Goal: Information Seeking & Learning: Find specific fact

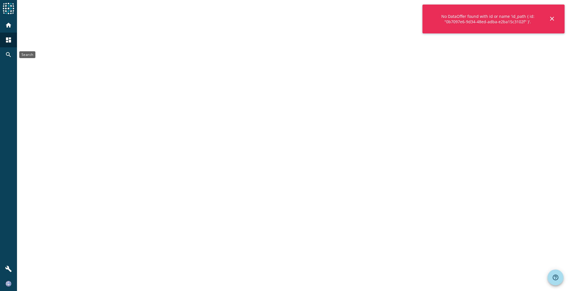
click at [10, 55] on mat-icon "search" at bounding box center [8, 54] width 7 height 7
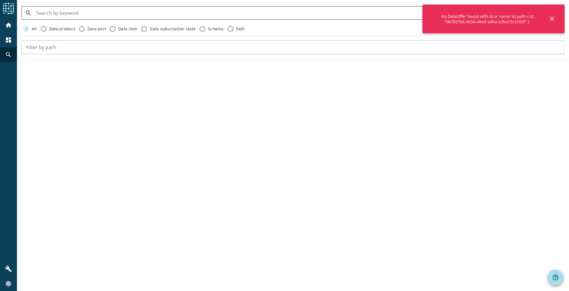
click at [98, 13] on input at bounding box center [297, 13] width 523 height 7
type input "praemienbasiswert"
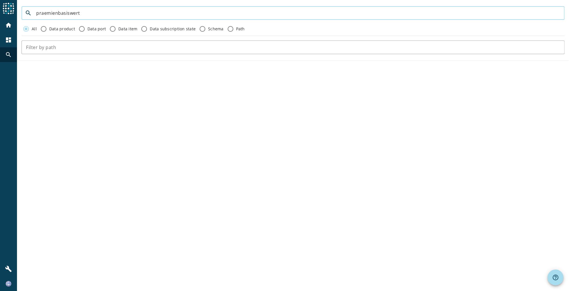
click at [43, 13] on input "praemienbasiswert" at bounding box center [297, 13] width 523 height 7
click at [75, 103] on div "search All Data product Data port Data item Data subscription state Schema Path" at bounding box center [293, 145] width 552 height 291
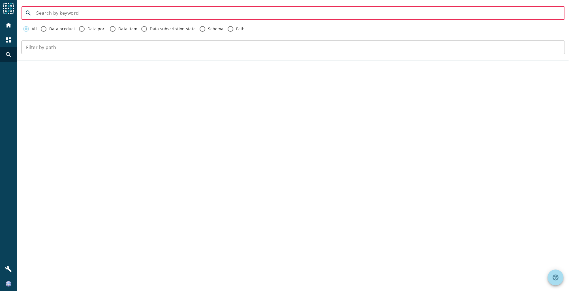
click at [76, 11] on input at bounding box center [297, 13] width 523 height 7
paste input "praemienbasiswert"
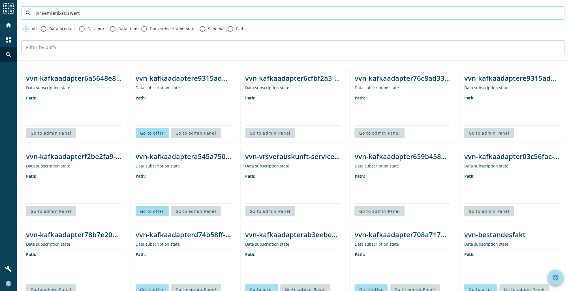
click at [28, 84] on div "vvn-kafkaadapter6a5648e8-b7f9-4595-8525-0f7081ac5504 Data subscription state" at bounding box center [74, 82] width 96 height 19
click at [77, 12] on input "praemienbasiswert" at bounding box center [297, 13] width 523 height 7
click at [68, 14] on input "praemienbasiswert" at bounding box center [297, 13] width 523 height 7
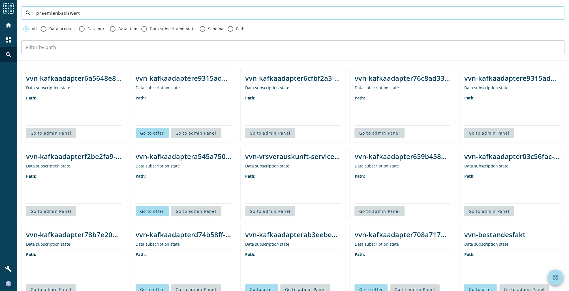
paste input "vvn-praemienbasiswert-infobj-praemienbasiswerte-v4-_stage_-value.avsc"
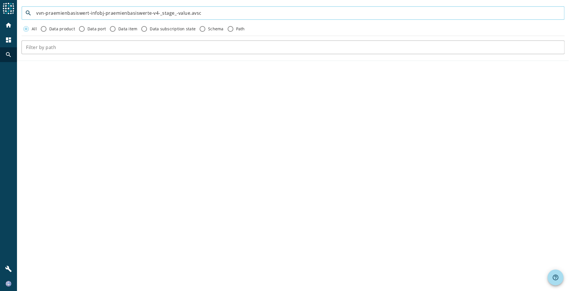
drag, startPoint x: 173, startPoint y: 10, endPoint x: 257, endPoint y: 18, distance: 84.4
click at [257, 18] on div "vvn-praemienbasiswert-infobj-praemienbasiswerte-v4-_stage_-value.avsc" at bounding box center [297, 13] width 523 height 14
click at [177, 14] on input "vvn-praemienbasiswert-infobj-praemienbasiswerte-v4" at bounding box center [297, 13] width 523 height 7
drag, startPoint x: 82, startPoint y: 15, endPoint x: 142, endPoint y: 16, distance: 60.0
click at [132, 16] on input "vvn-praemienbasiswert-infobj-praemienbasiswerte-v4" at bounding box center [297, 13] width 523 height 7
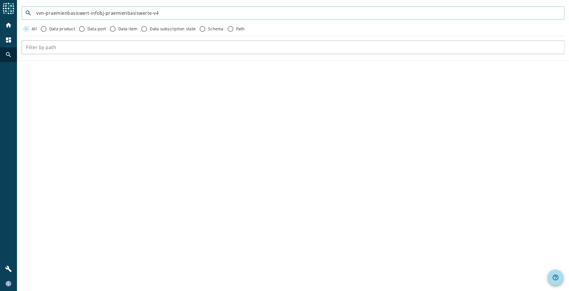
click at [148, 16] on input "vvn-praemienbasiswert-infobj-praemienbasiswerte-v4" at bounding box center [297, 13] width 523 height 7
drag, startPoint x: 165, startPoint y: 13, endPoint x: 59, endPoint y: 12, distance: 105.8
click at [65, 12] on input "vvn-praemienbasiswert-infobj-praemienbasiswerte-v4" at bounding box center [297, 13] width 523 height 7
click at [59, 12] on input "vvn-praemienbasiswert-infobj-praemienbasiswerte-v4" at bounding box center [297, 13] width 523 height 7
click at [201, 14] on input "vvn-praemienbasiswert-infobj-praemienbasiswerte-v4" at bounding box center [297, 13] width 523 height 7
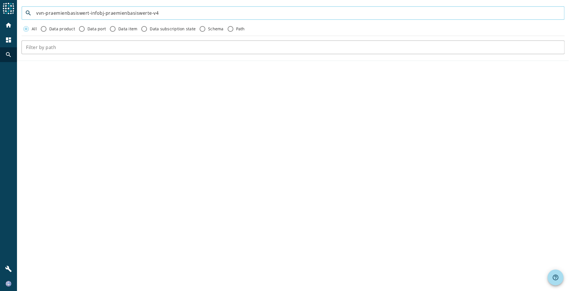
click at [153, 13] on input "vvn-praemienbasiswert-infobj-praemienbasiswerte-v4" at bounding box center [297, 13] width 523 height 7
drag, startPoint x: 156, startPoint y: 11, endPoint x: 223, endPoint y: 20, distance: 67.6
click at [217, 20] on form "search vvn-praemienbasiswert-infobj-praemienbasiswerte-v4 All Data product Data…" at bounding box center [293, 30] width 552 height 52
type input "vvn-praemienbasiswert-infobj-praemienbasiswerte"
click at [163, 14] on input "vvn-praemienbasiswert-infobj-praemienbasiswerte" at bounding box center [297, 13] width 523 height 7
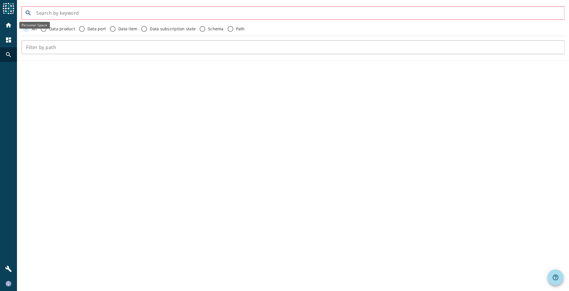
click at [6, 23] on mat-icon "home" at bounding box center [8, 25] width 7 height 7
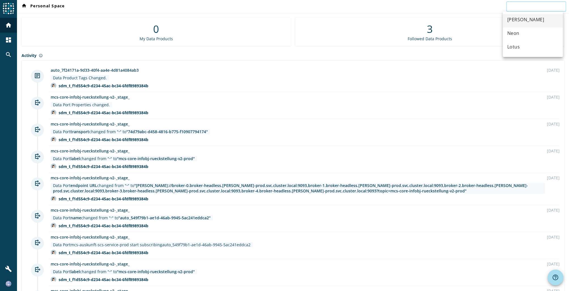
click at [529, 6] on input "text" at bounding box center [535, 6] width 51 height 7
paste input "vvn-praemienbasiswert-infobj-praemienbasiswerte"
type input "[PERSON_NAME]"
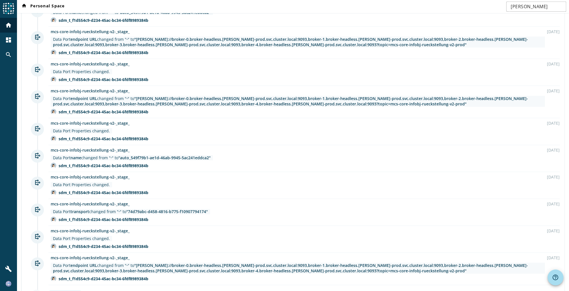
scroll to position [361, 0]
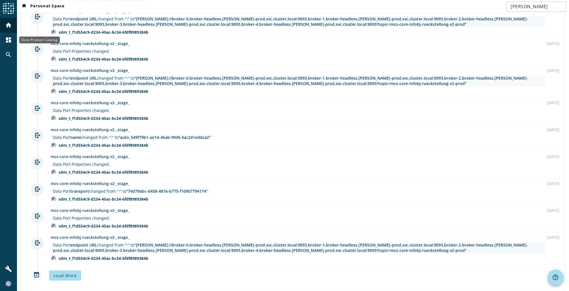
click at [8, 44] on div "dashboard" at bounding box center [8, 40] width 15 height 15
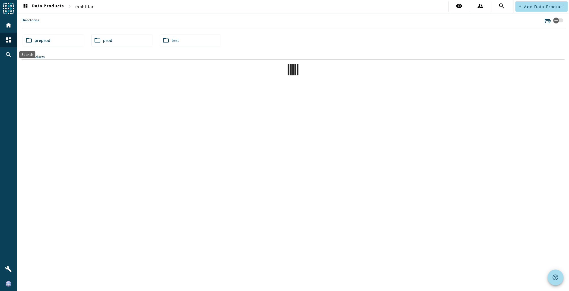
click at [8, 59] on div "search" at bounding box center [8, 54] width 15 height 15
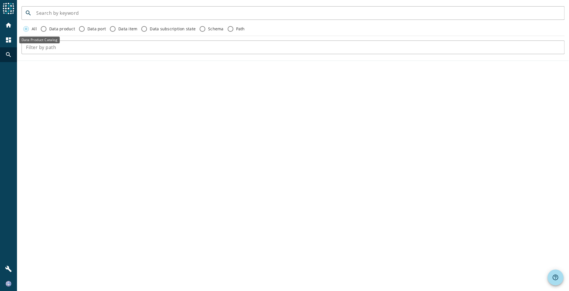
click at [13, 46] on div "dashboard" at bounding box center [8, 40] width 15 height 15
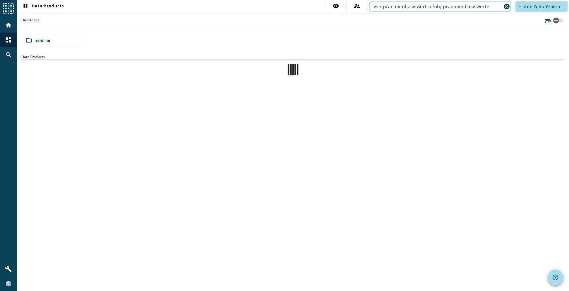
type input "vvn-praemienbasiswert-infobj-praemienbasiswerte"
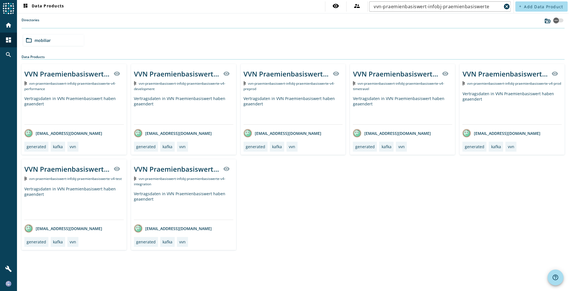
click at [319, 183] on div "VVN Praemienbasiswert Infobj Vertrag gespeichert visibility vvn-praemienbasiswe…" at bounding box center [293, 157] width 543 height 186
click at [306, 75] on div "VVN Praemienbasiswert Infobj Vertrag gespeichert" at bounding box center [286, 73] width 86 height 9
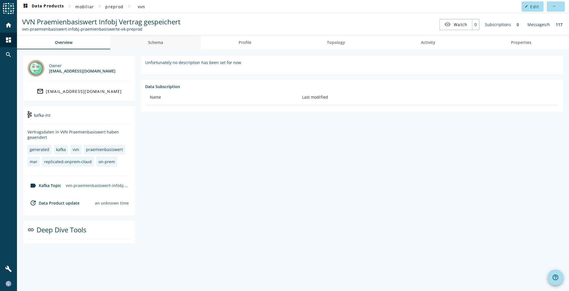
click at [164, 48] on link "Schema" at bounding box center [155, 43] width 91 height 14
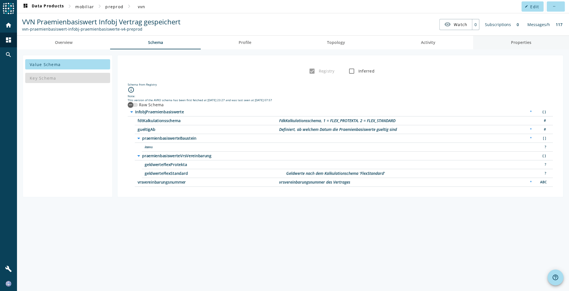
click at [516, 46] on span "Properties" at bounding box center [520, 43] width 20 height 14
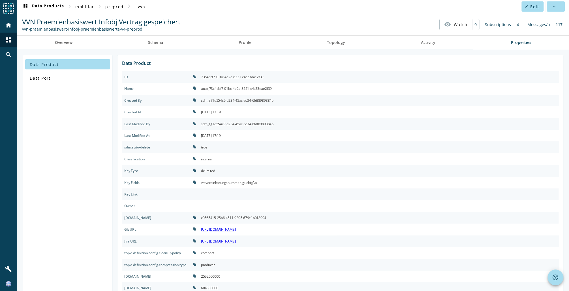
drag, startPoint x: 279, startPoint y: 182, endPoint x: 212, endPoint y: 185, distance: 67.4
click at [212, 185] on div "vrsvereinbarungsnummer, gueltigAb" at bounding box center [379, 183] width 360 height 12
drag, startPoint x: 212, startPoint y: 185, endPoint x: 263, endPoint y: 183, distance: 50.7
click at [238, 185] on div "vrsvereinbarungsnummer, gueltigAb" at bounding box center [229, 182] width 56 height 7
click at [257, 182] on div "vrsvereinbarungsnummer, gueltigAb" at bounding box center [229, 182] width 56 height 7
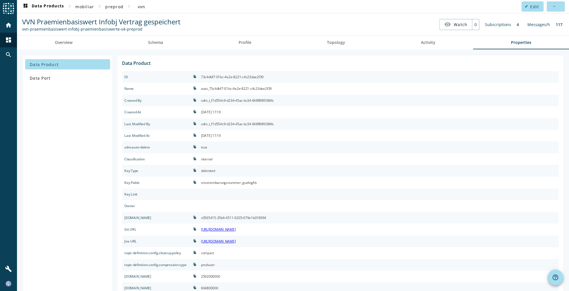
click at [257, 182] on div "vrsvereinbarungsnummer, gueltigAb" at bounding box center [229, 182] width 56 height 7
drag, startPoint x: 260, startPoint y: 182, endPoint x: 250, endPoint y: 182, distance: 9.3
click at [250, 182] on div "ID file_copy 73c4dbf7-01bc-4e2e-8221-c4c23dae2f39 Name file_copy auto_73c4dbf7-…" at bounding box center [340, 217] width 436 height 293
drag, startPoint x: 250, startPoint y: 182, endPoint x: 257, endPoint y: 182, distance: 6.2
click at [256, 182] on div "vrsvereinbarungsnummer, gueltigAb" at bounding box center [229, 182] width 56 height 7
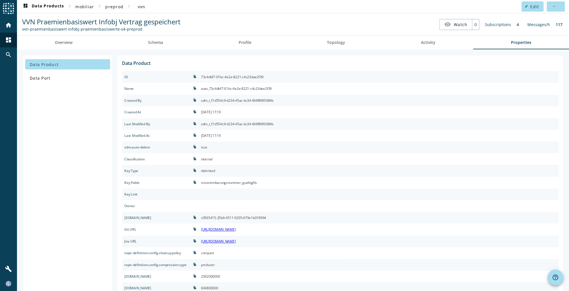
drag, startPoint x: 238, startPoint y: 183, endPoint x: 229, endPoint y: 183, distance: 8.8
click at [229, 183] on div "vrsvereinbarungsnummer, gueltigAb" at bounding box center [379, 183] width 360 height 12
drag, startPoint x: 229, startPoint y: 183, endPoint x: 224, endPoint y: 182, distance: 5.5
click at [224, 182] on div "vrsvereinbarungsnummer, gueltigAb" at bounding box center [229, 182] width 56 height 7
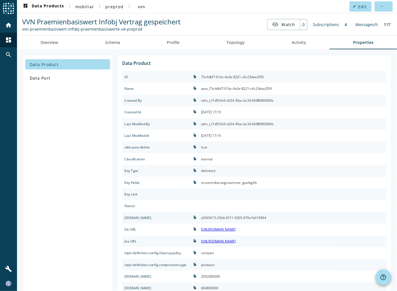
click at [92, 167] on div "Data Product Data Port" at bounding box center [68, 213] width 90 height 316
drag, startPoint x: 274, startPoint y: 184, endPoint x: 206, endPoint y: 186, distance: 67.6
click at [206, 186] on div "ID file_copy 73c4dbf7-01bc-4e2e-8221-c4c23dae2f39 Name file_copy auto_73c4dbf7-…" at bounding box center [254, 217] width 264 height 293
